Goal: Transaction & Acquisition: Purchase product/service

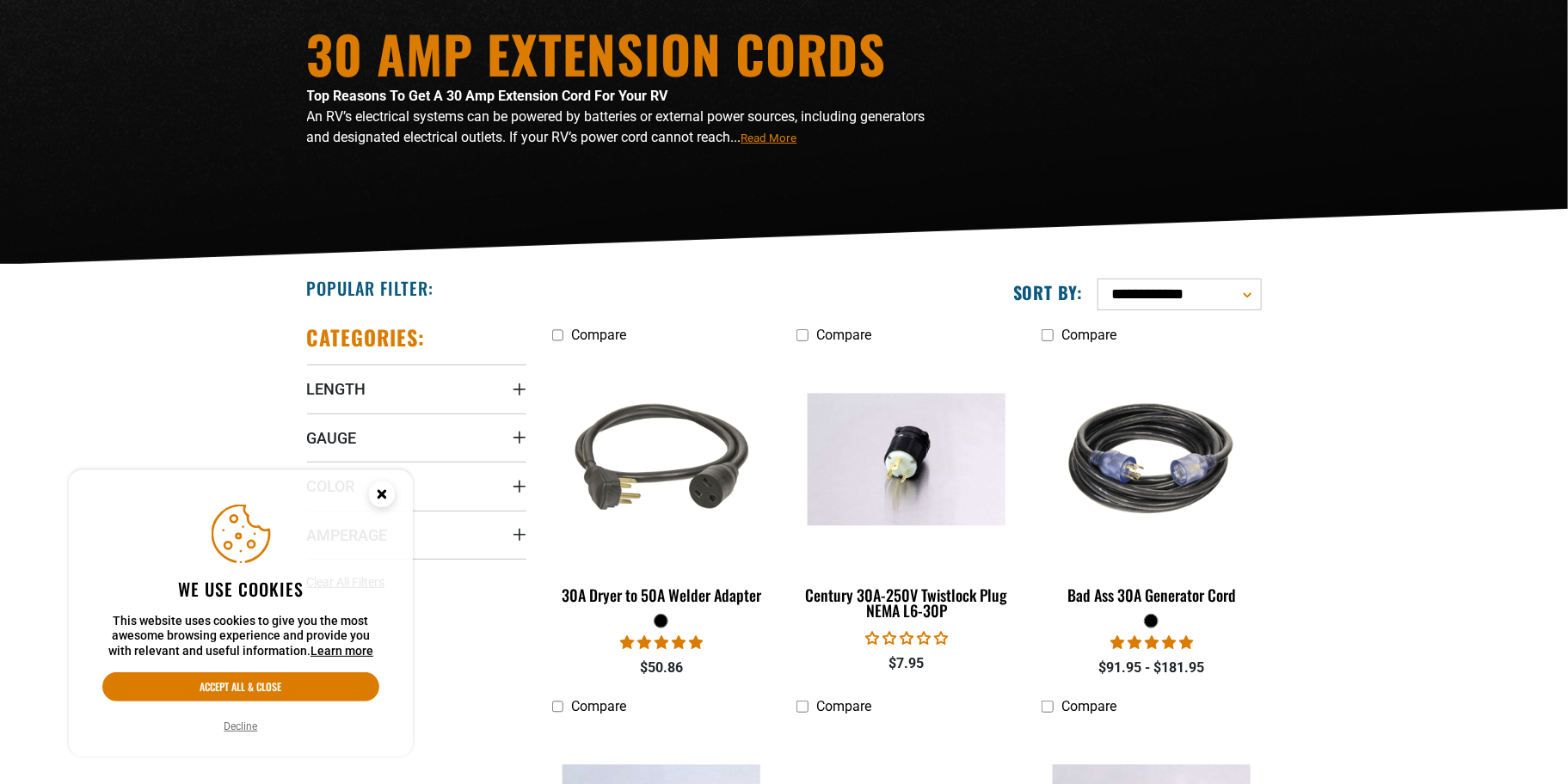
scroll to position [172, 0]
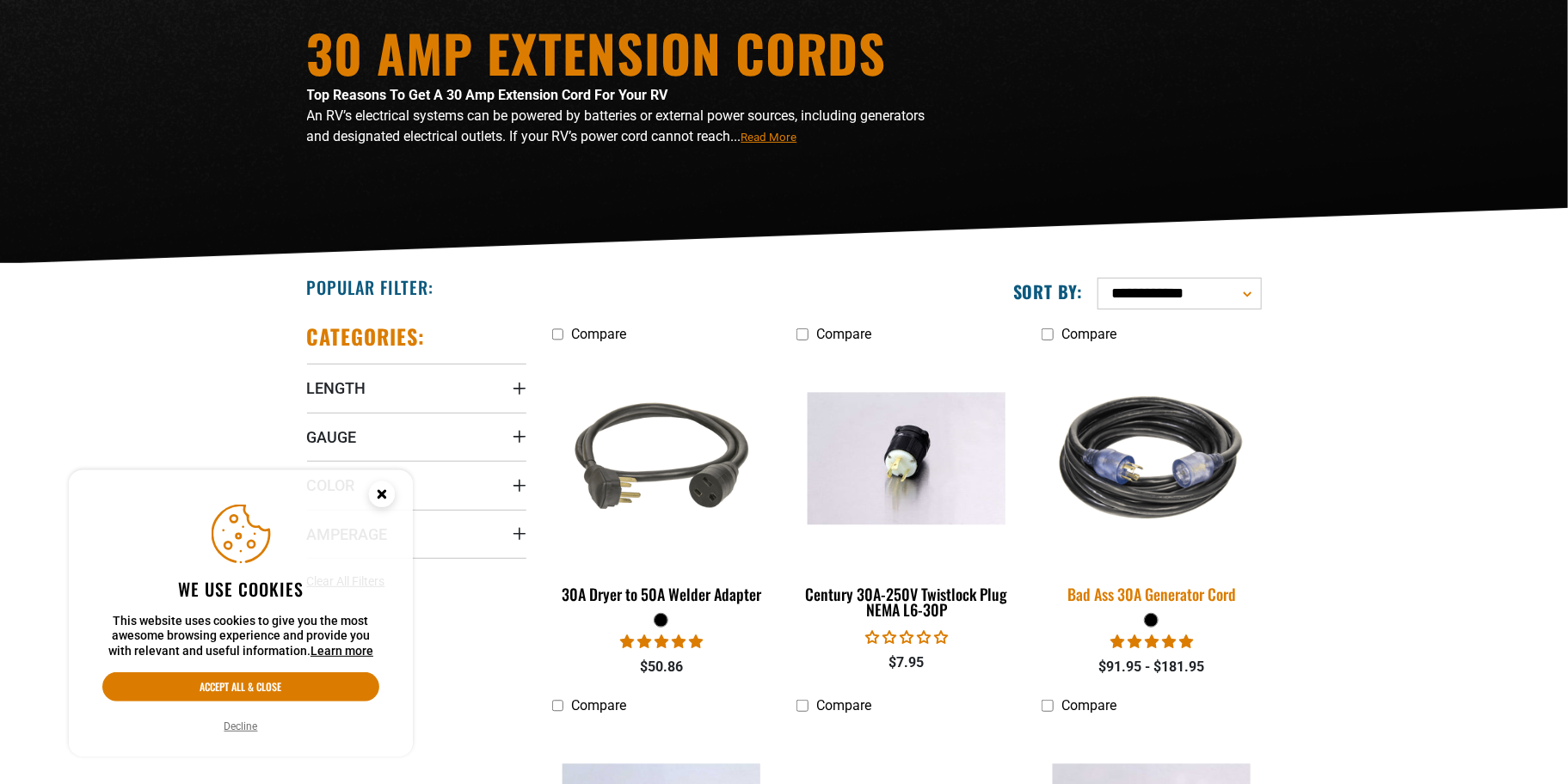
click at [1163, 482] on img at bounding box center [1151, 458] width 241 height 220
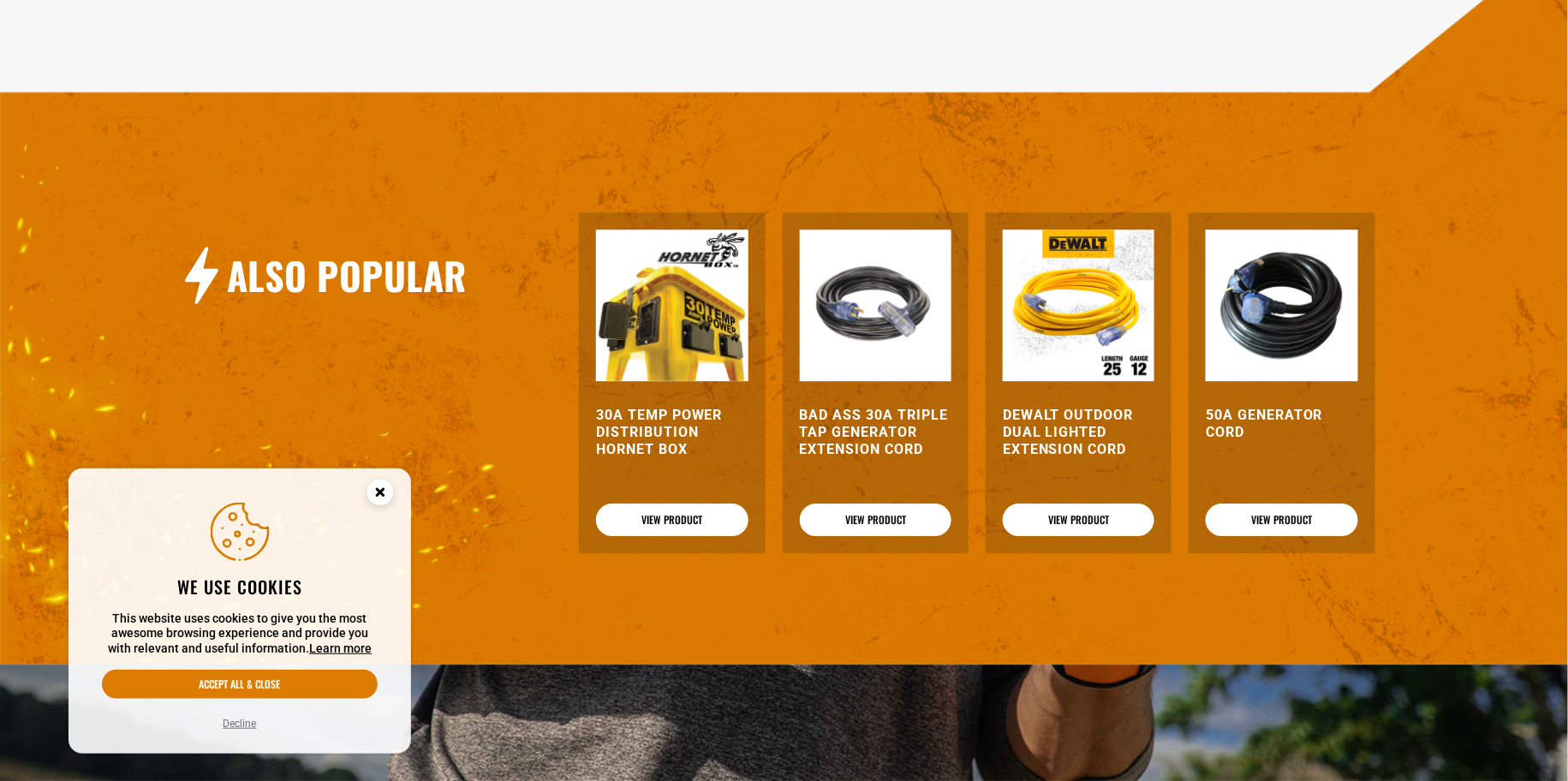
scroll to position [1969, 0]
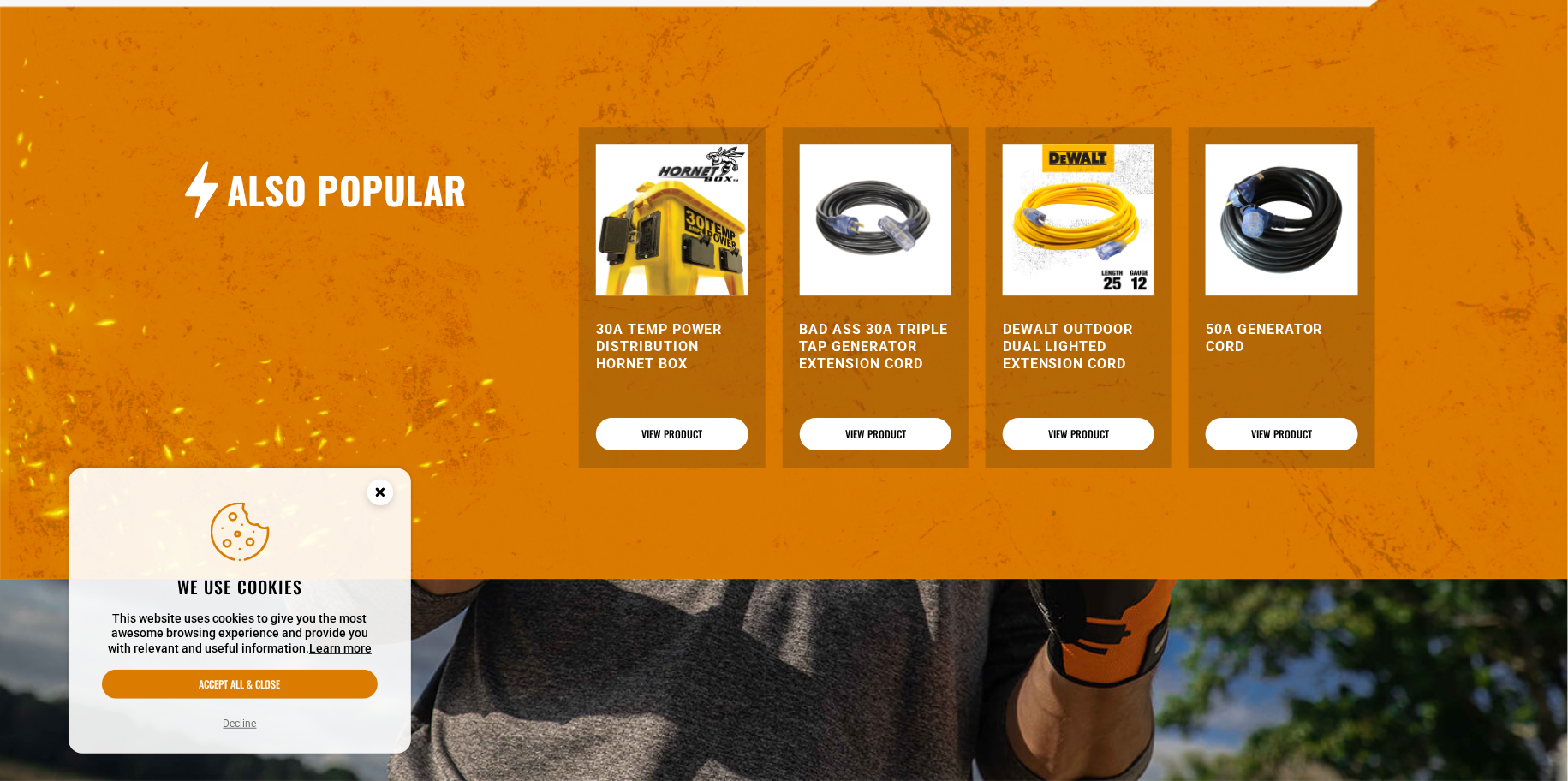
click at [1101, 263] on img at bounding box center [1078, 219] width 152 height 151
